Goal: Task Accomplishment & Management: Manage account settings

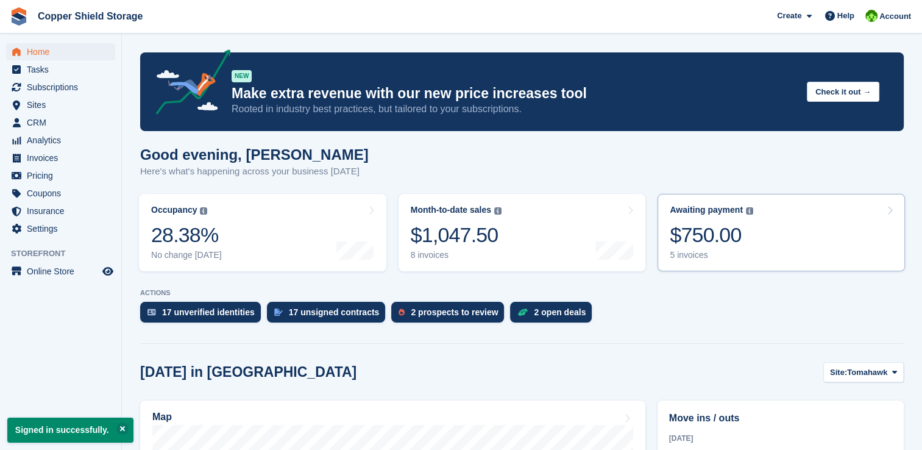
click at [705, 242] on div "$750.00" at bounding box center [710, 234] width 83 height 25
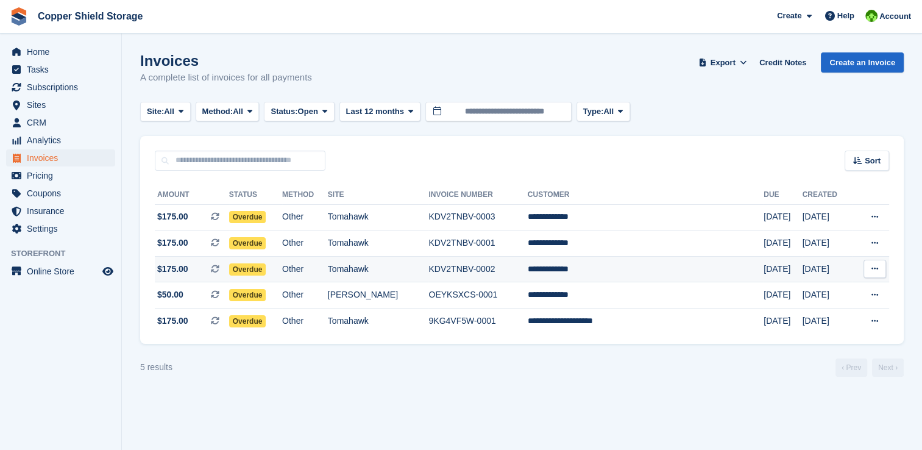
click at [875, 275] on button at bounding box center [874, 268] width 23 height 18
click at [255, 269] on div at bounding box center [260, 269] width 10 height 10
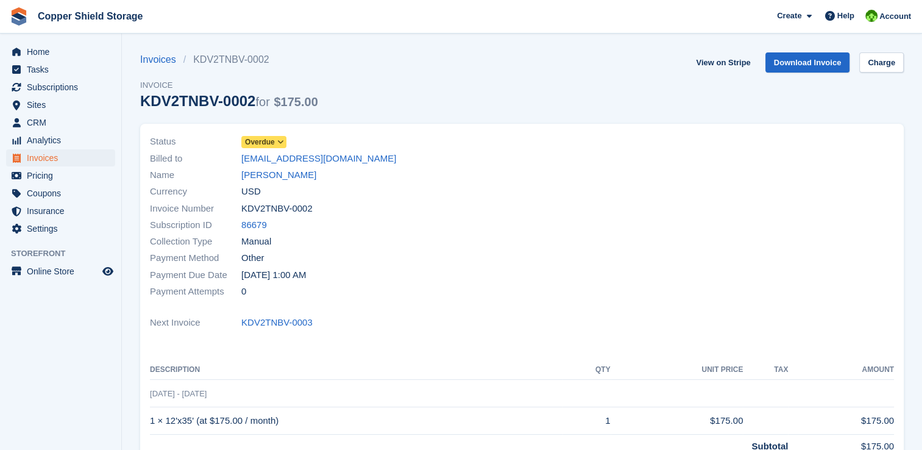
click at [277, 144] on icon at bounding box center [280, 141] width 7 height 7
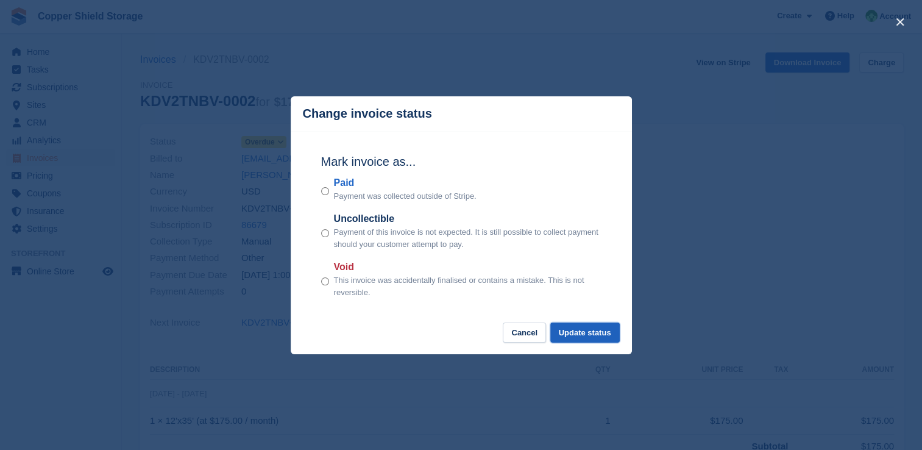
click at [596, 334] on button "Update status" at bounding box center [584, 332] width 69 height 20
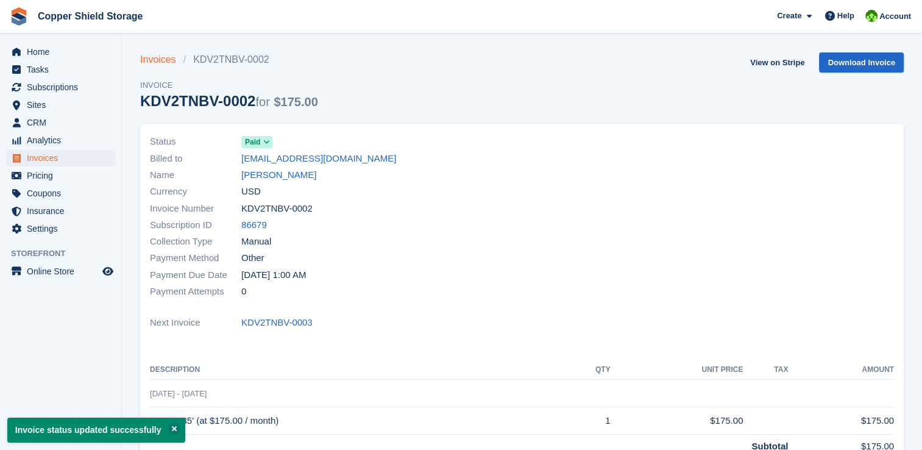
click at [154, 62] on link "Invoices" at bounding box center [161, 59] width 43 height 15
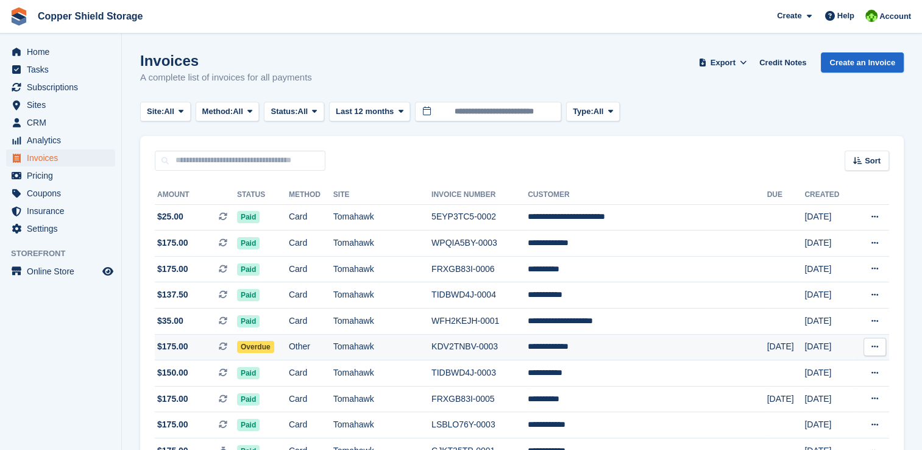
click at [262, 349] on span "Overdue" at bounding box center [255, 347] width 37 height 12
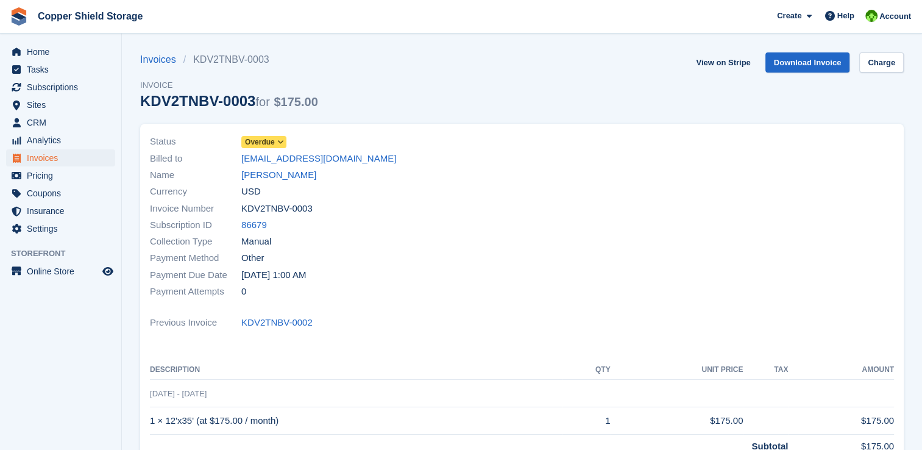
click at [276, 139] on span at bounding box center [281, 142] width 10 height 10
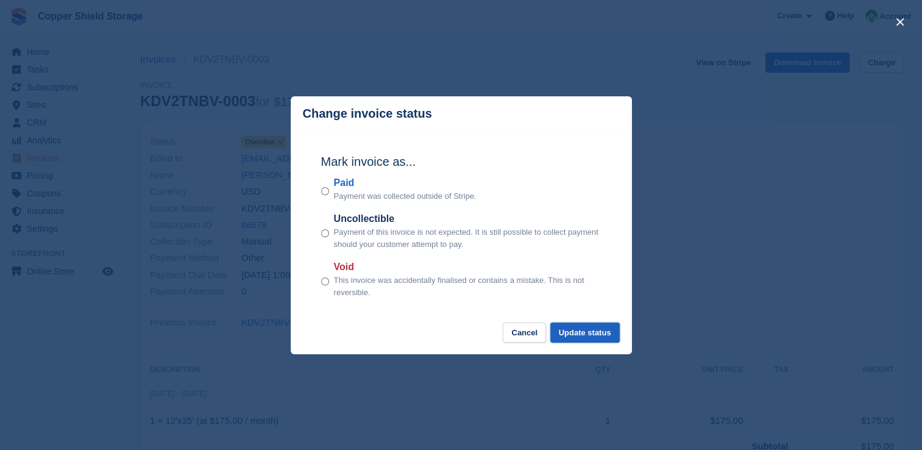
click at [575, 330] on button "Update status" at bounding box center [584, 332] width 69 height 20
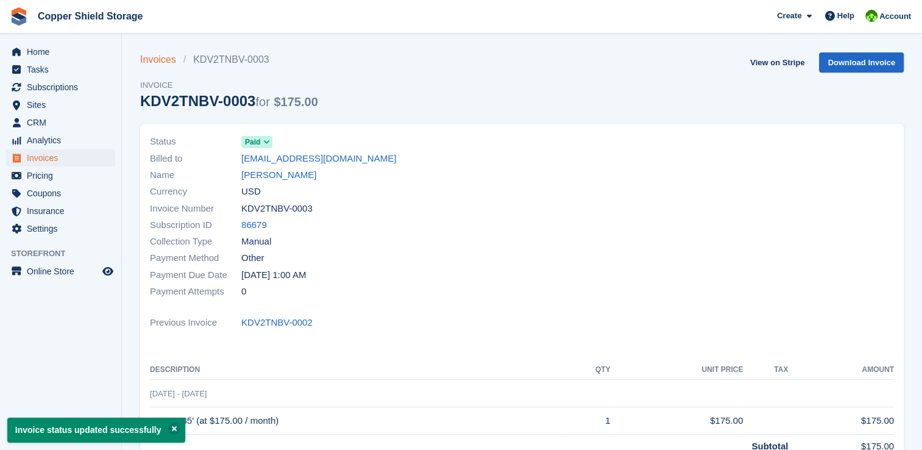
click at [168, 62] on link "Invoices" at bounding box center [161, 59] width 43 height 15
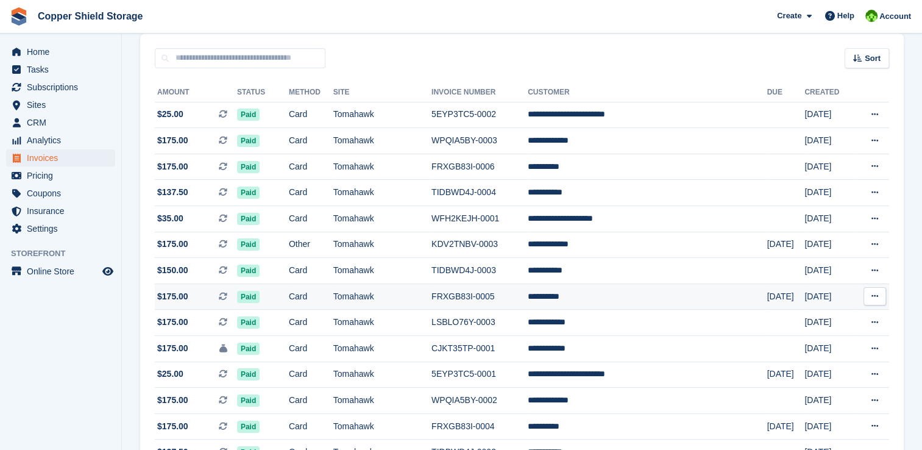
scroll to position [61, 0]
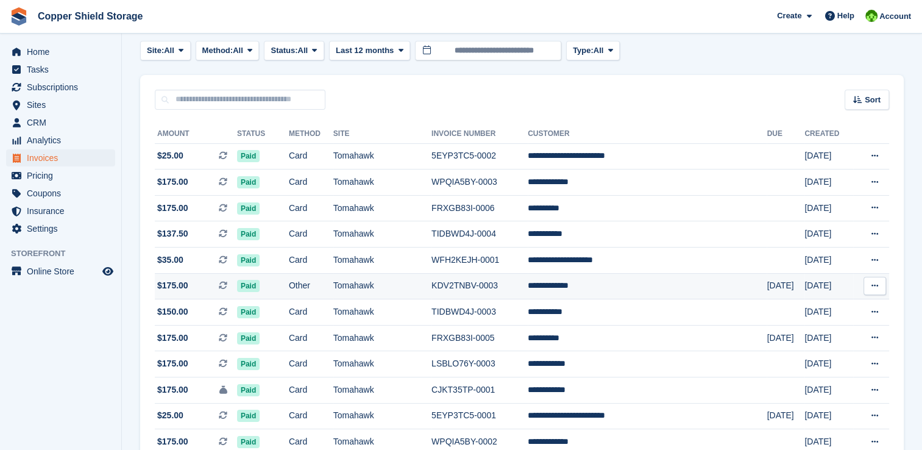
click at [878, 288] on button at bounding box center [874, 286] width 23 height 18
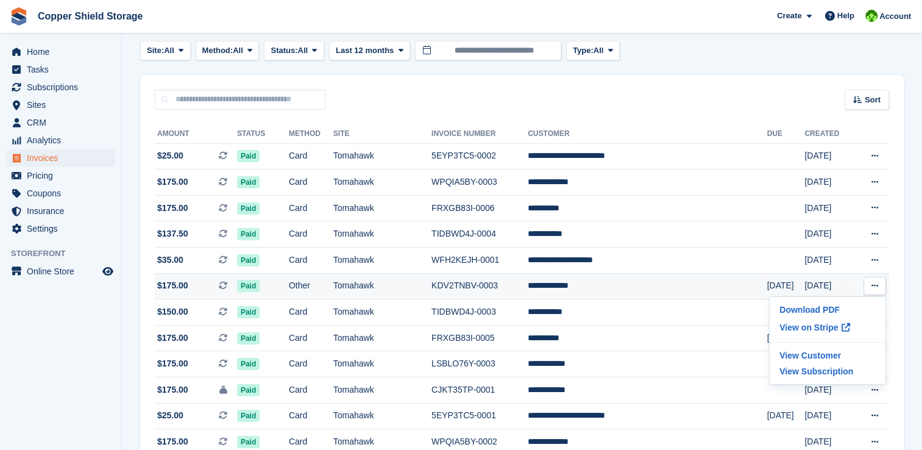
click at [259, 289] on span "Paid" at bounding box center [248, 286] width 23 height 12
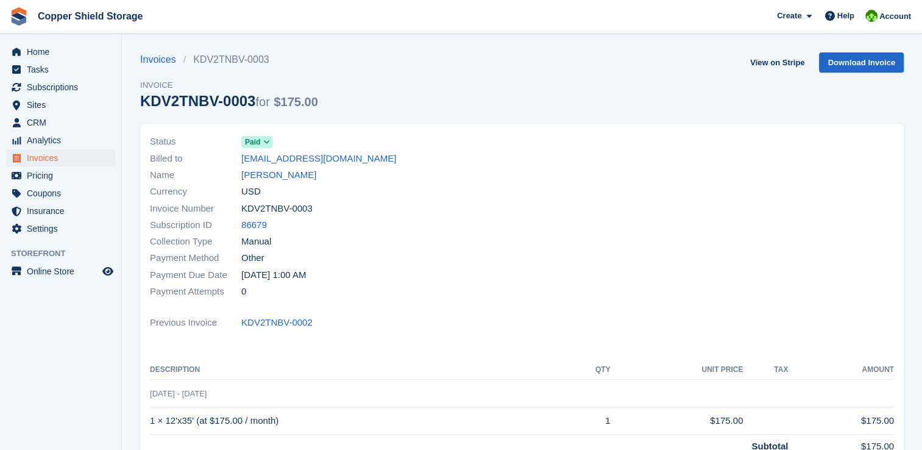
click at [247, 143] on span "Paid" at bounding box center [252, 141] width 15 height 11
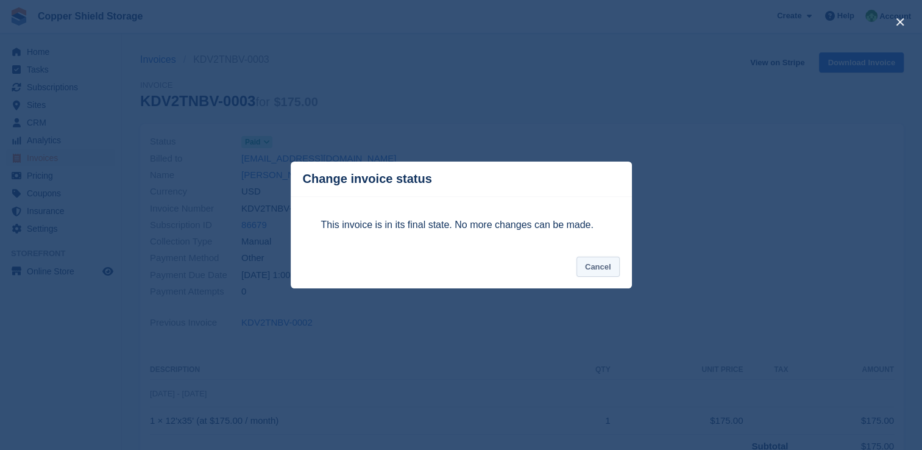
click at [597, 274] on button "Cancel" at bounding box center [597, 266] width 43 height 20
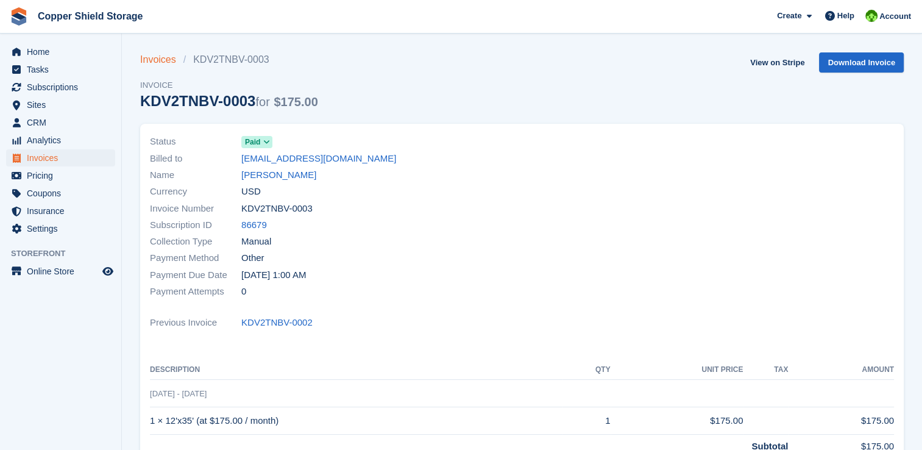
click at [157, 64] on link "Invoices" at bounding box center [161, 59] width 43 height 15
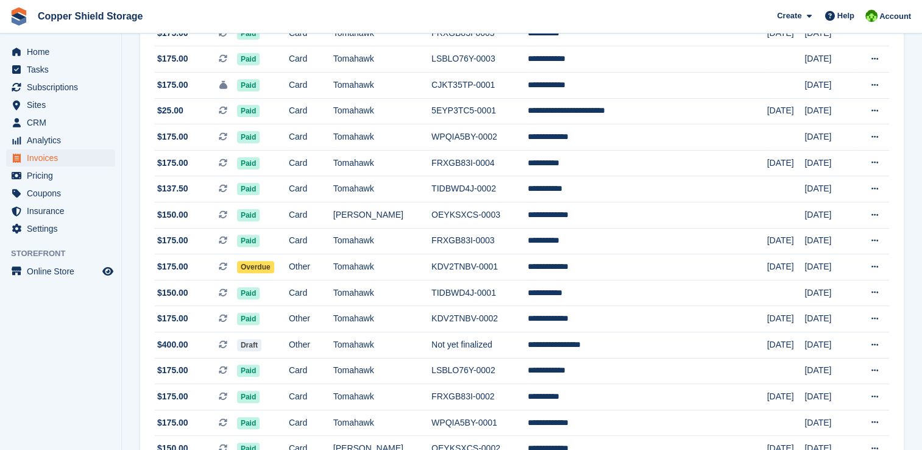
scroll to position [487, 0]
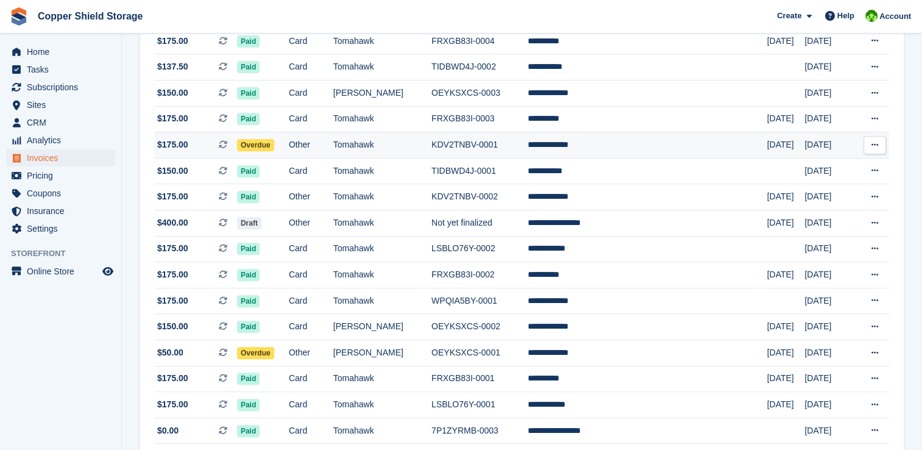
click at [274, 147] on span "Overdue" at bounding box center [255, 145] width 37 height 12
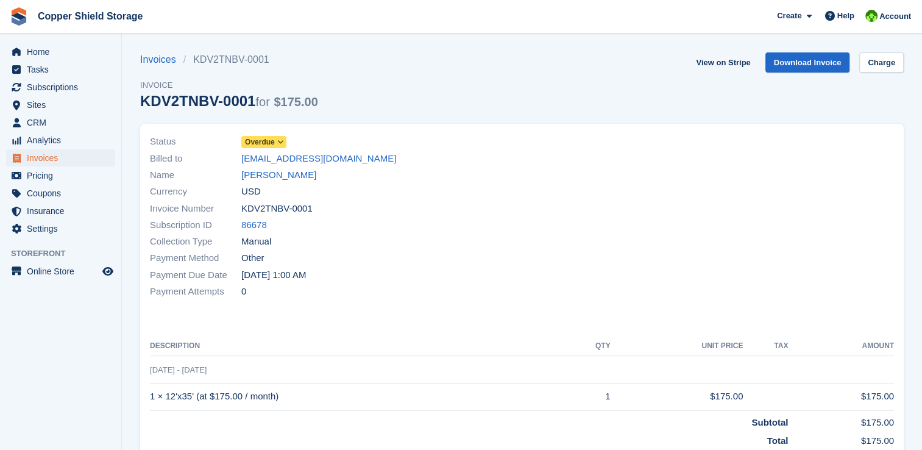
click at [289, 146] on div "Status Overdue" at bounding box center [332, 141] width 365 height 16
click at [279, 145] on icon at bounding box center [280, 141] width 7 height 7
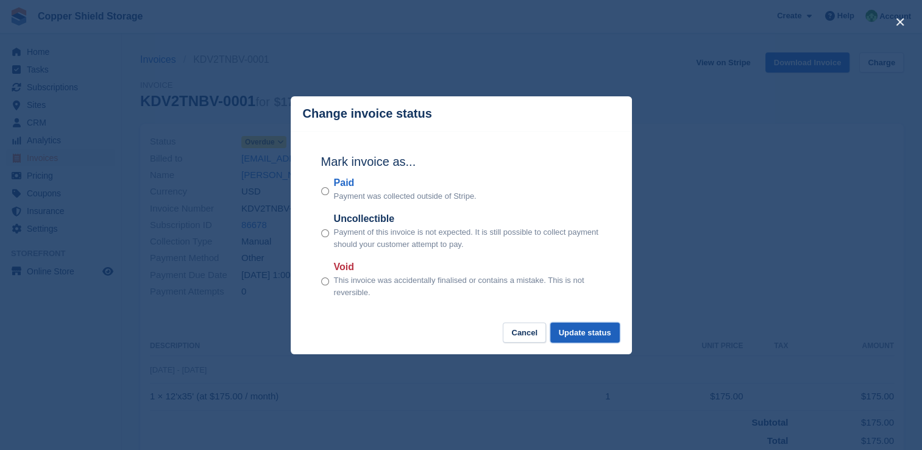
click at [582, 337] on button "Update status" at bounding box center [584, 332] width 69 height 20
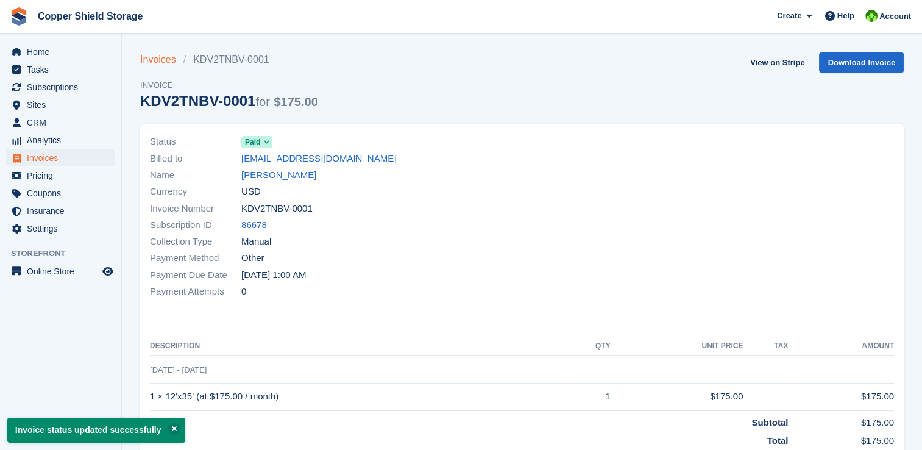
click at [163, 59] on link "Invoices" at bounding box center [161, 59] width 43 height 15
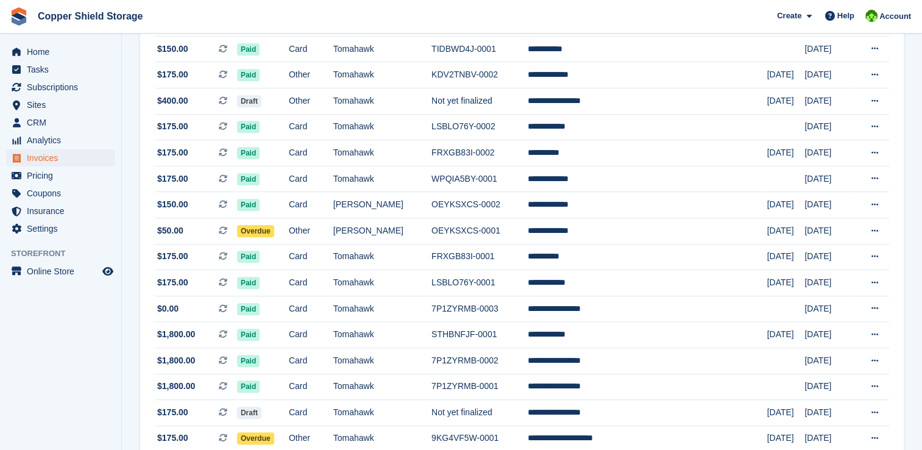
scroll to position [670, 0]
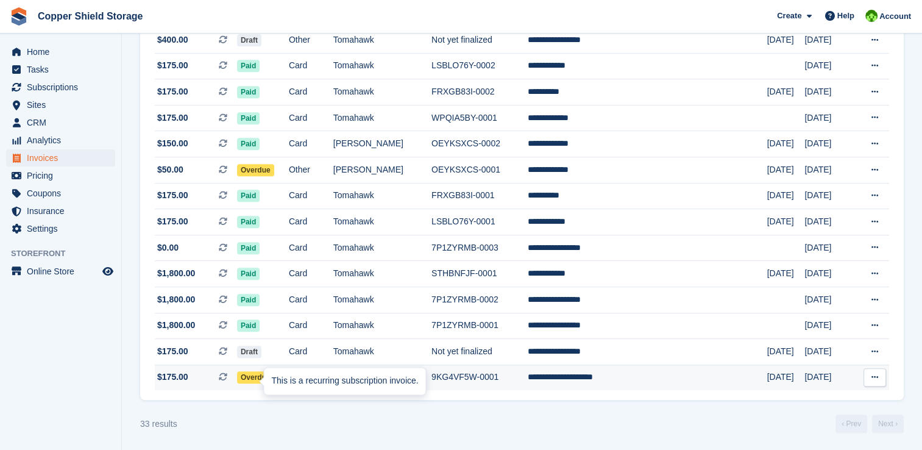
click at [268, 381] on div "This is a recurring subscription invoice." at bounding box center [344, 380] width 161 height 27
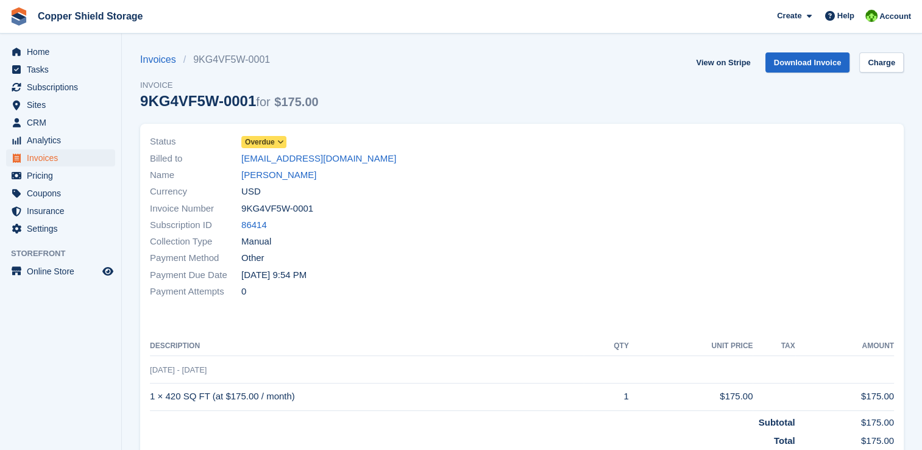
click at [276, 145] on span at bounding box center [281, 142] width 10 height 10
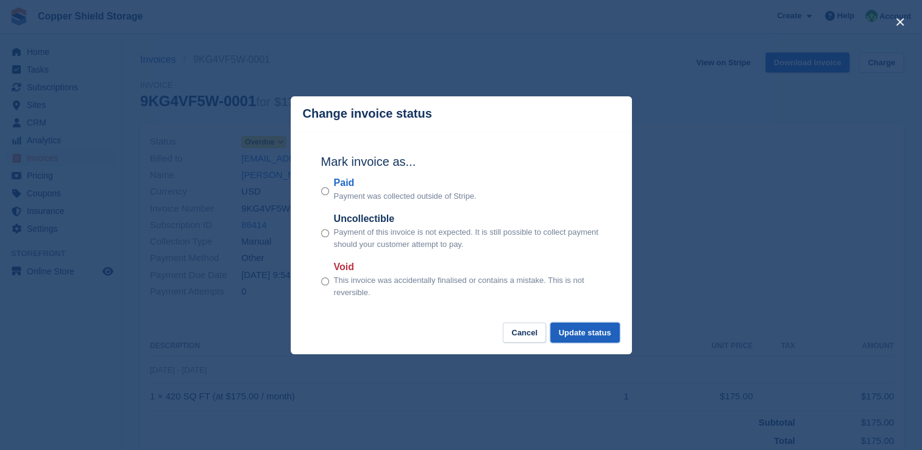
click at [578, 337] on button "Update status" at bounding box center [584, 332] width 69 height 20
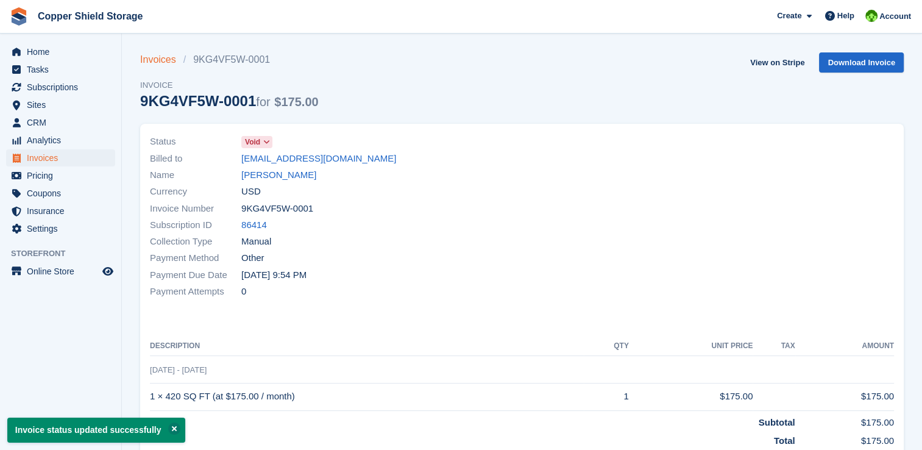
click at [161, 63] on link "Invoices" at bounding box center [161, 59] width 43 height 15
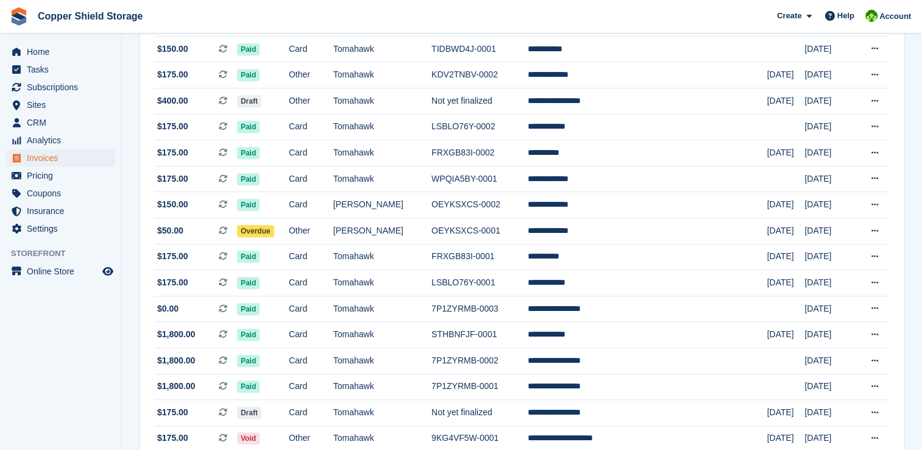
scroll to position [675, 0]
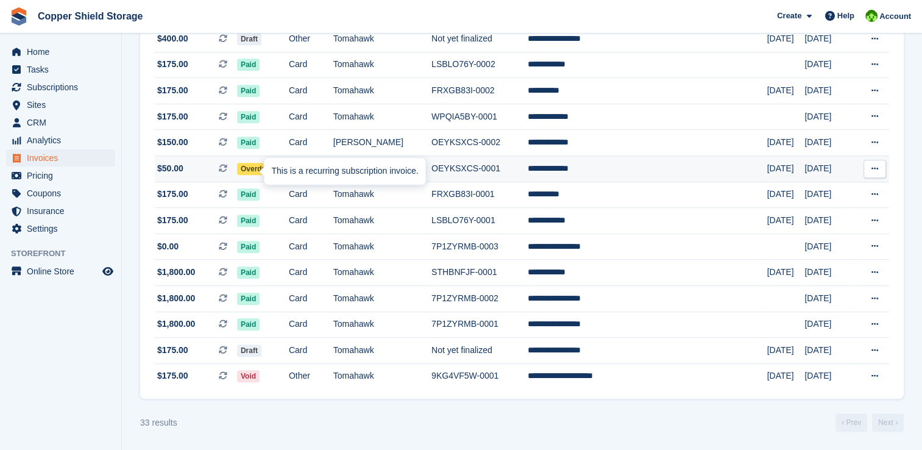
click at [264, 170] on div at bounding box center [269, 171] width 10 height 10
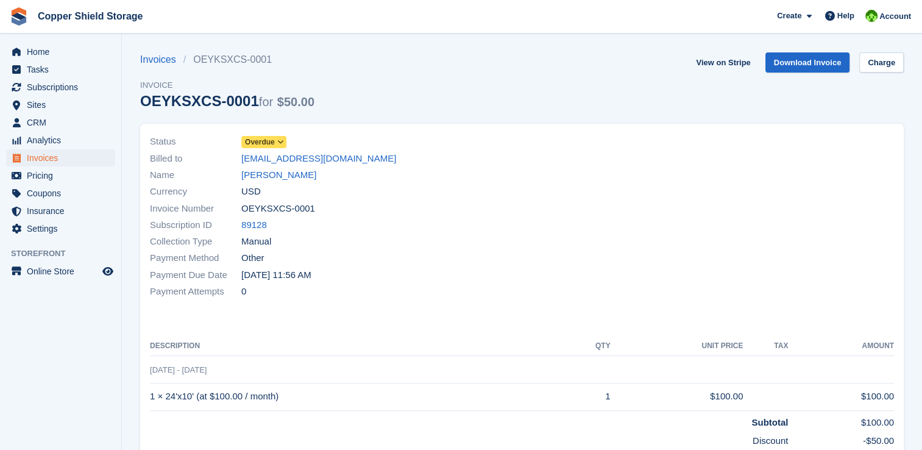
click at [272, 146] on span "Overdue" at bounding box center [260, 141] width 30 height 11
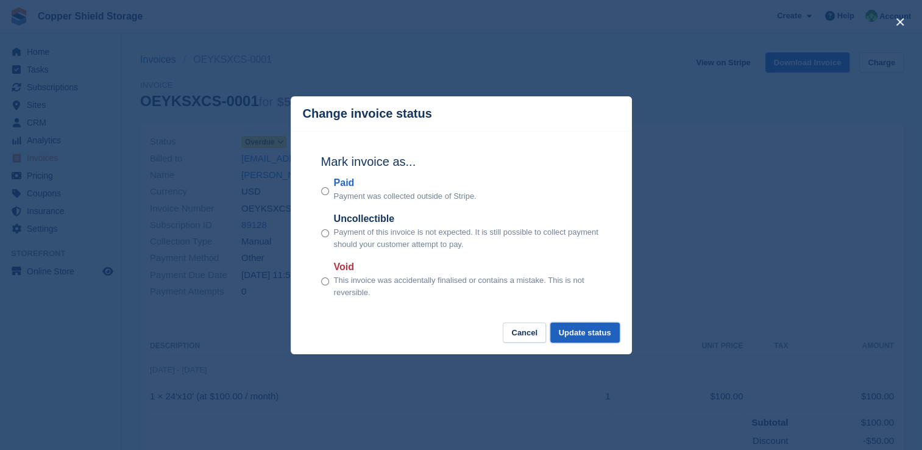
click at [617, 337] on button "Update status" at bounding box center [584, 332] width 69 height 20
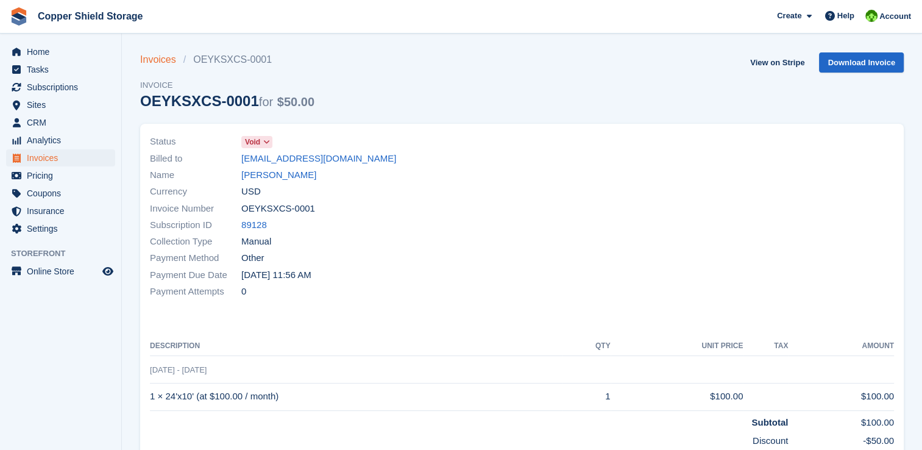
click at [156, 63] on link "Invoices" at bounding box center [161, 59] width 43 height 15
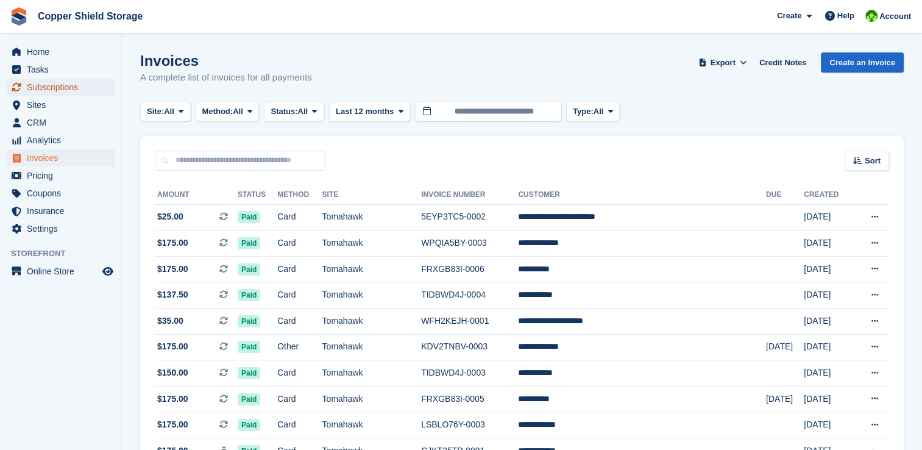
click at [60, 90] on span "Subscriptions" at bounding box center [63, 87] width 73 height 17
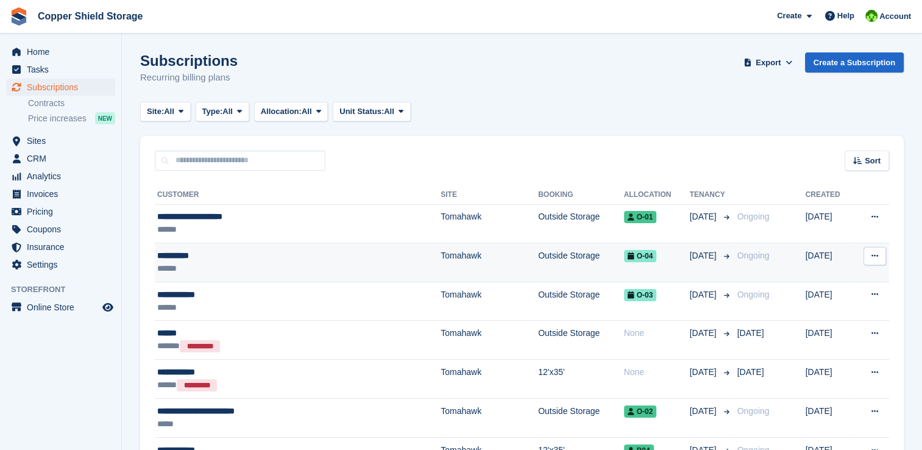
click at [874, 259] on button at bounding box center [874, 256] width 23 height 18
click at [815, 294] on p "Issue contract" at bounding box center [827, 296] width 106 height 16
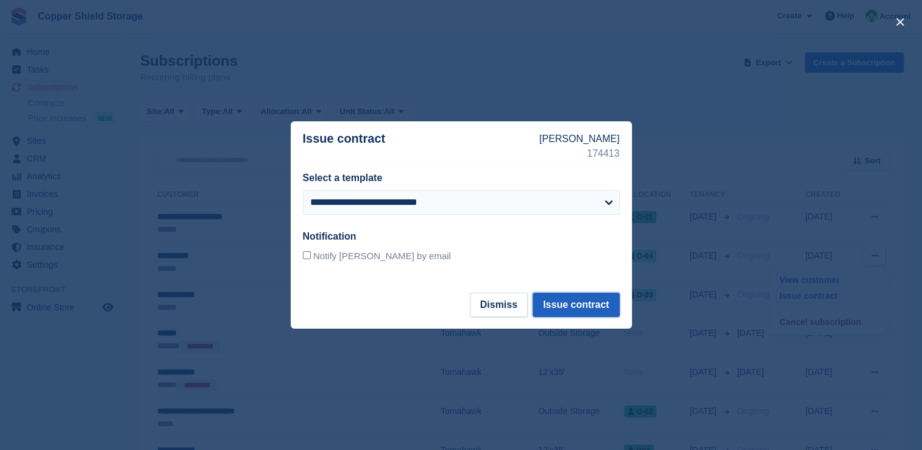
click at [599, 308] on button "Issue contract" at bounding box center [575, 304] width 86 height 24
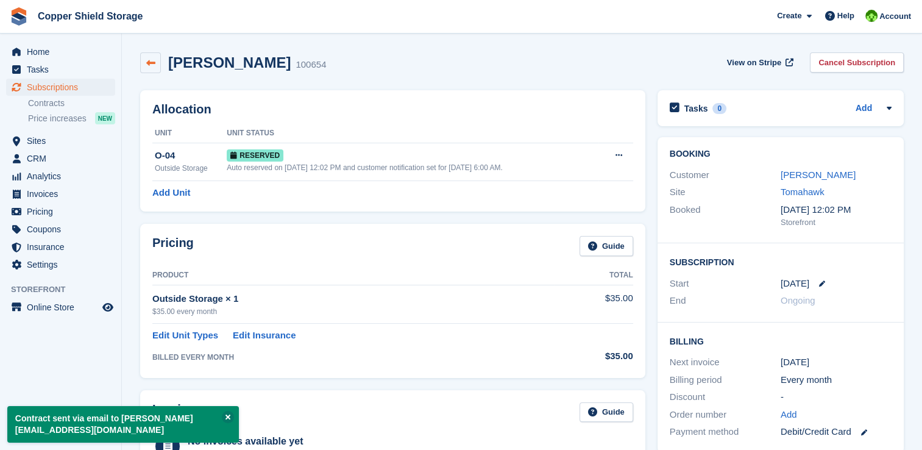
click at [144, 62] on link at bounding box center [150, 62] width 21 height 21
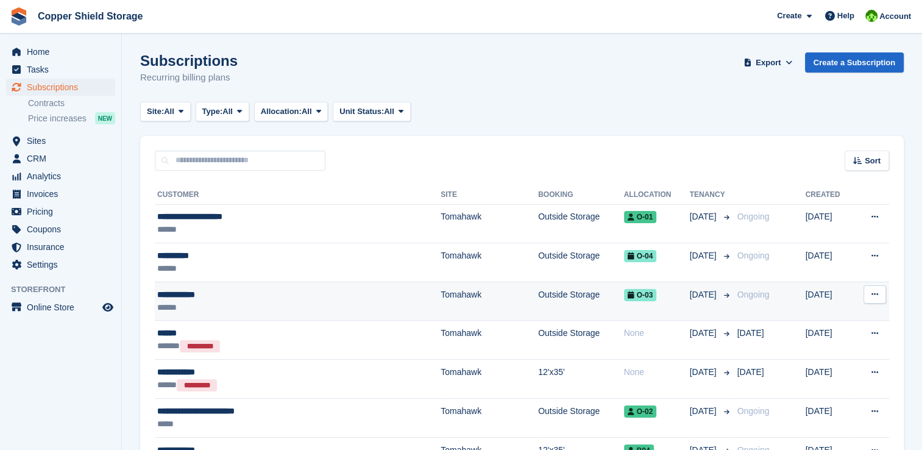
click at [878, 294] on button at bounding box center [874, 294] width 23 height 18
click at [798, 334] on p "Issue contract" at bounding box center [827, 334] width 106 height 16
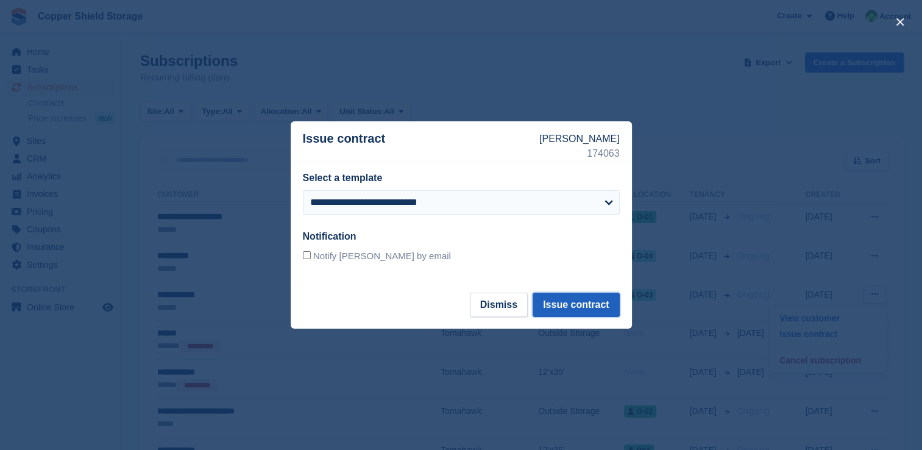
click at [606, 306] on button "Issue contract" at bounding box center [575, 304] width 86 height 24
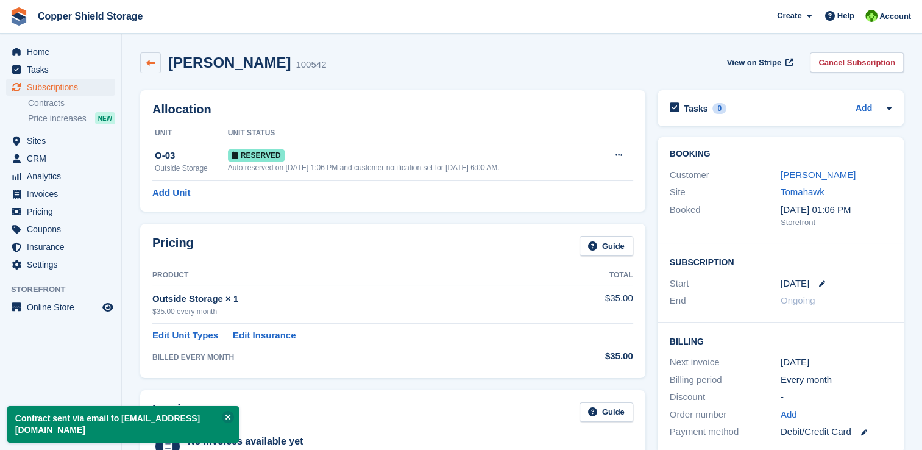
click at [148, 66] on icon at bounding box center [150, 62] width 9 height 9
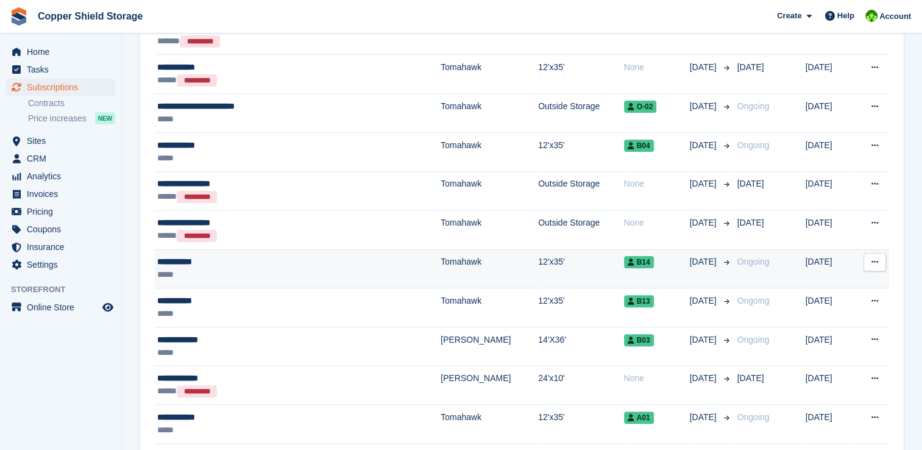
scroll to position [365, 0]
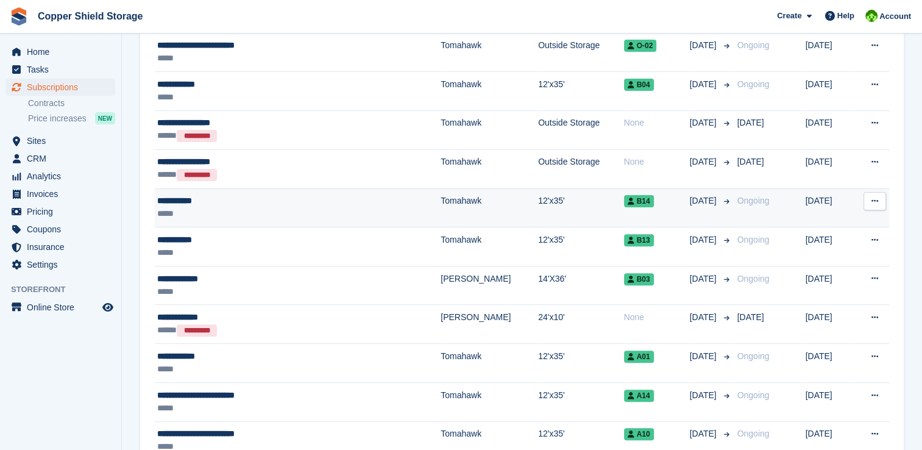
click at [879, 204] on button at bounding box center [874, 201] width 23 height 18
